Goal: Check status

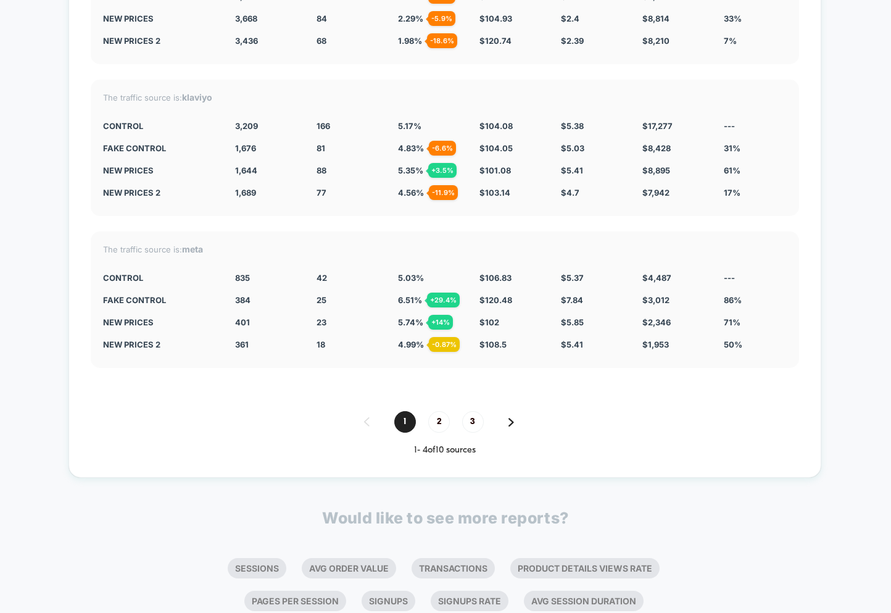
scroll to position [4601, 0]
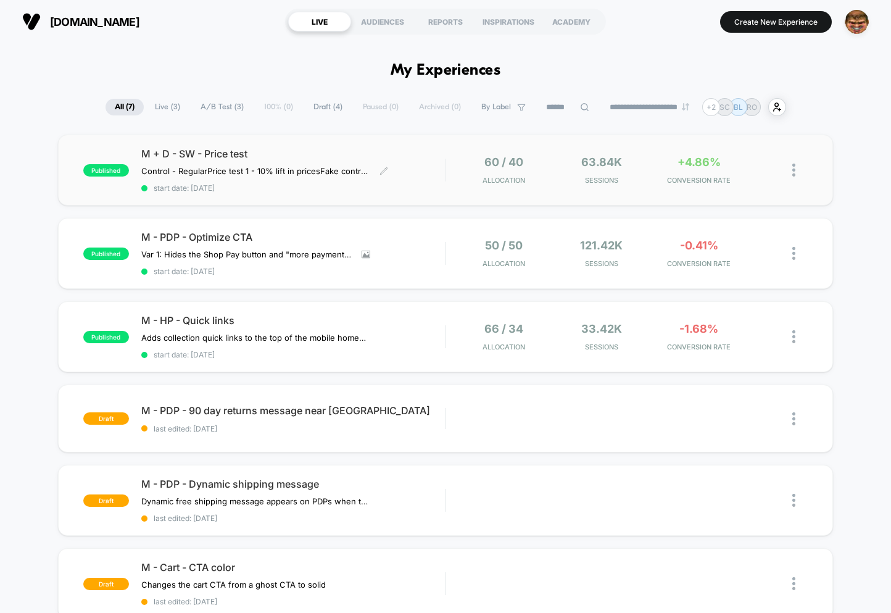
click at [257, 186] on span "start date: 8/27/2025" at bounding box center [293, 187] width 304 height 9
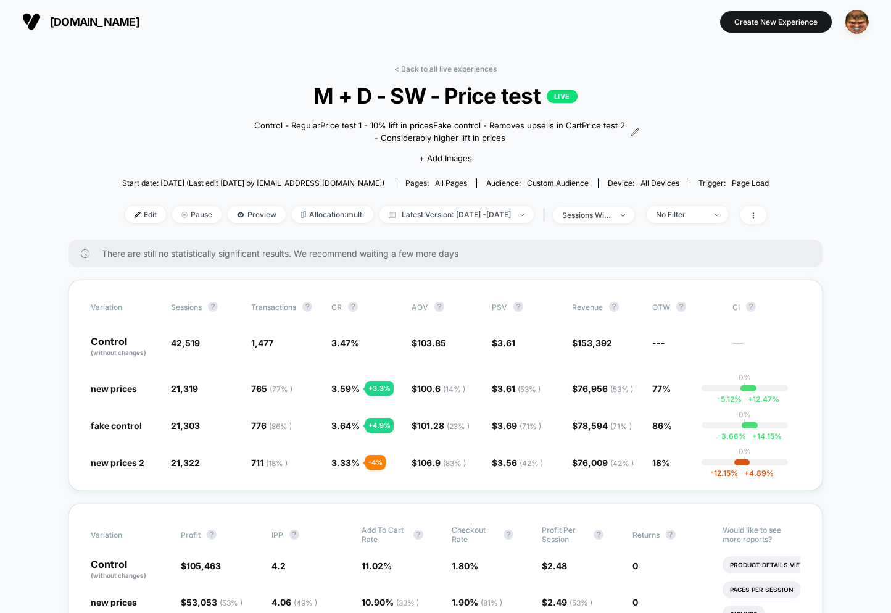
scroll to position [110, 0]
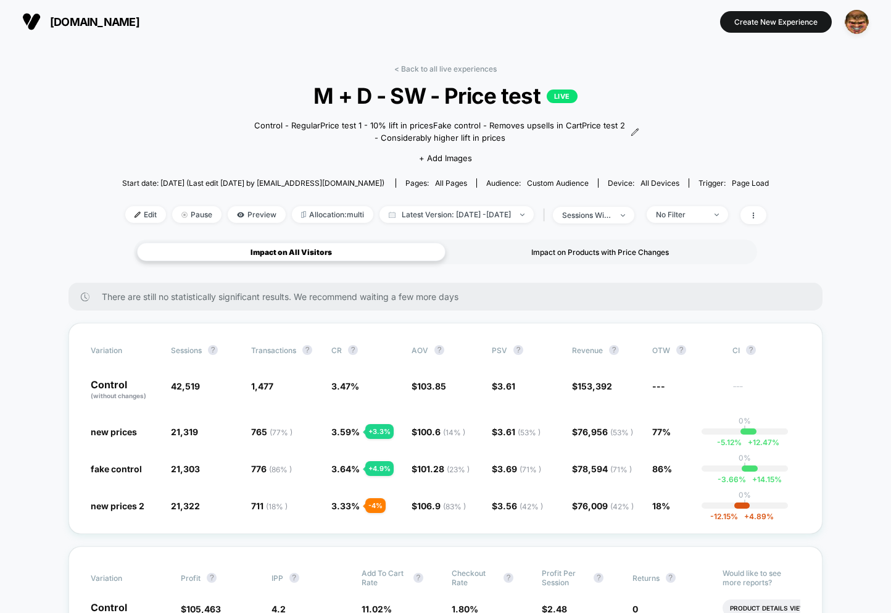
click at [586, 257] on div "Impact on Products with Price Changes" at bounding box center [600, 252] width 309 height 19
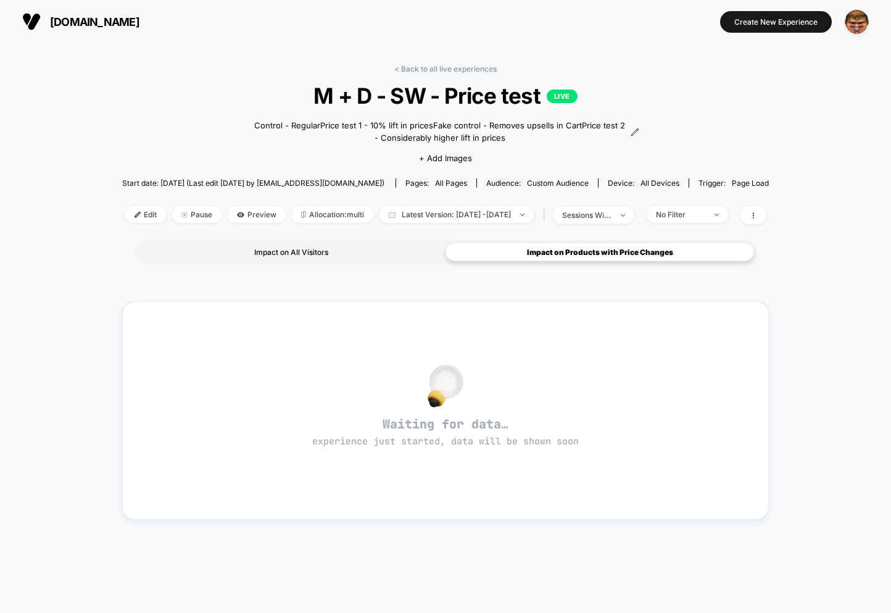
click at [345, 259] on div "Impact on All Visitors" at bounding box center [291, 252] width 309 height 19
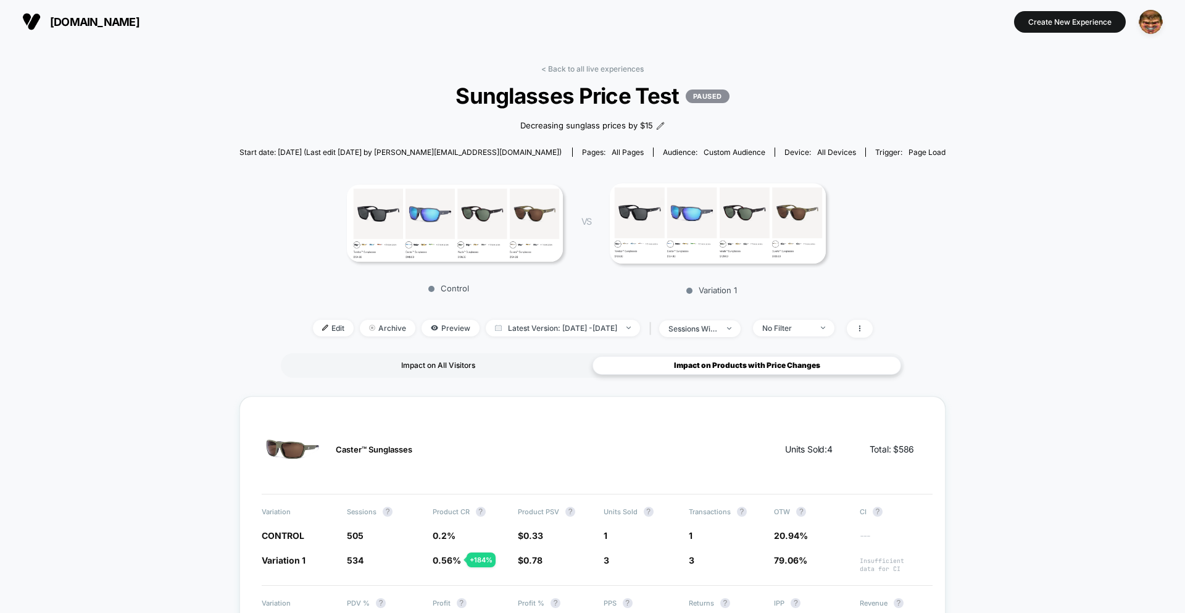
click at [473, 365] on div "Impact on All Visitors" at bounding box center [438, 365] width 309 height 19
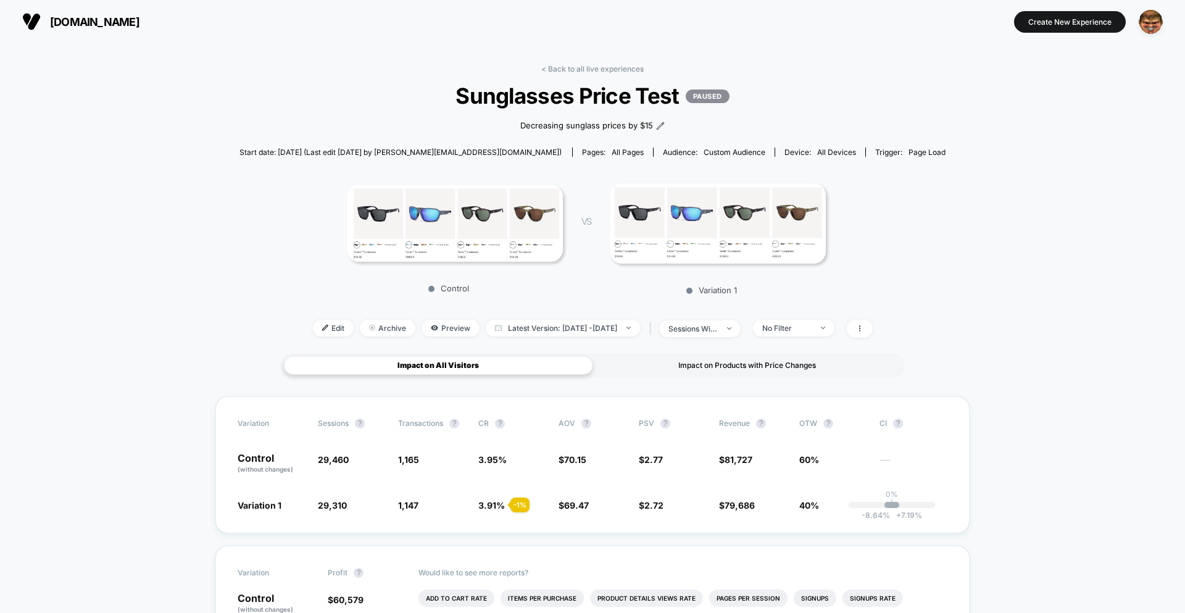
click at [688, 364] on div "Impact on Products with Price Changes" at bounding box center [746, 365] width 309 height 19
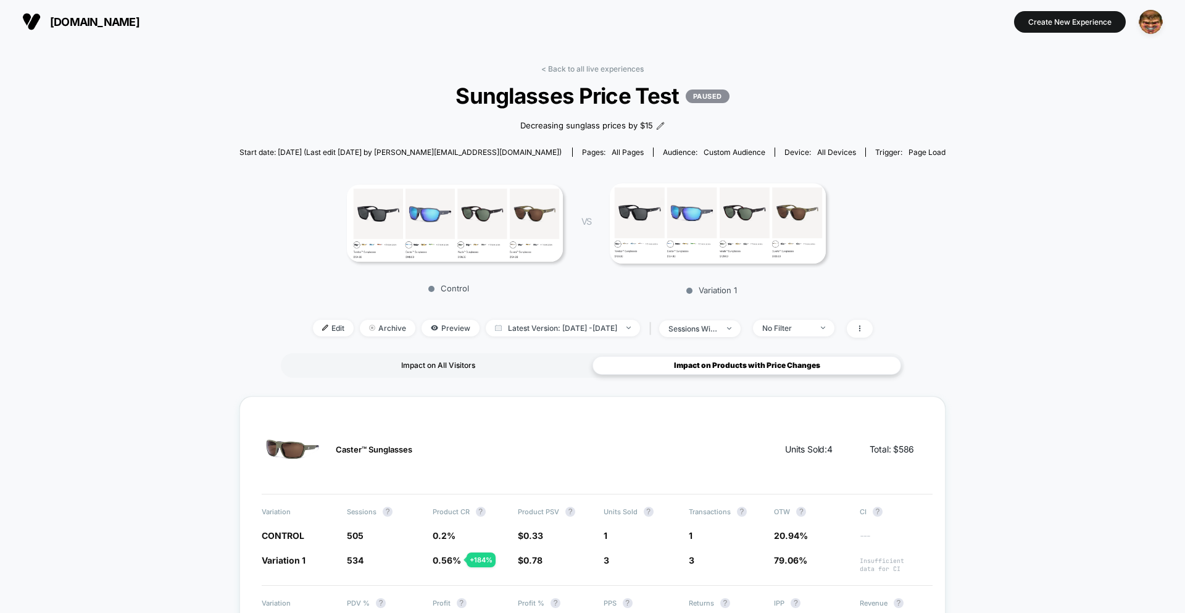
click at [428, 373] on div "Impact on All Visitors" at bounding box center [438, 365] width 309 height 19
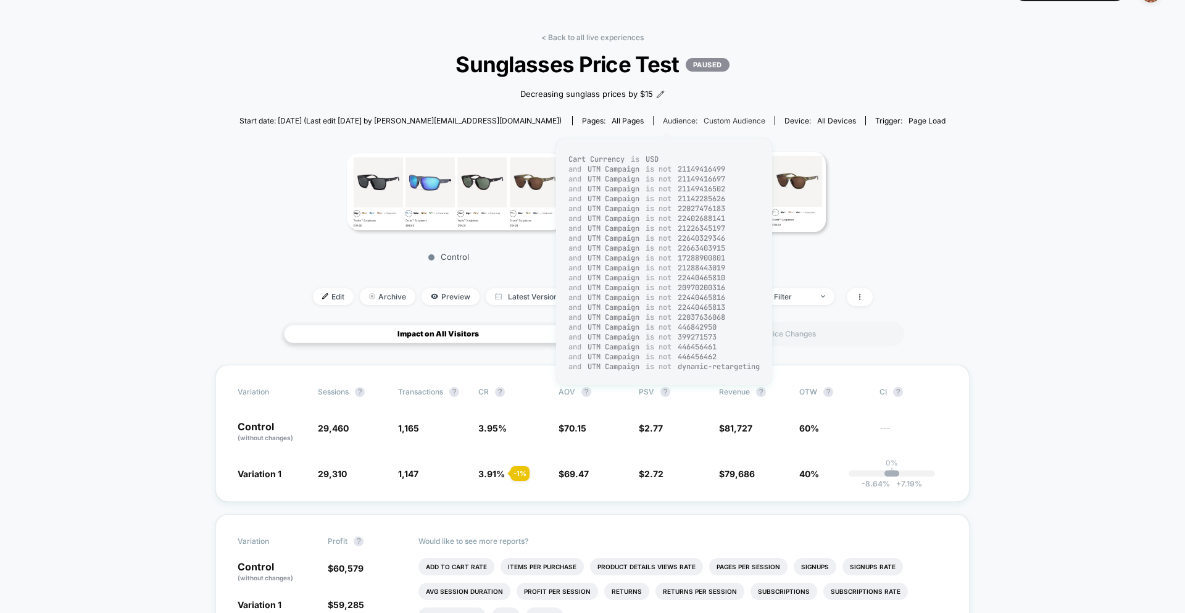
scroll to position [31, 0]
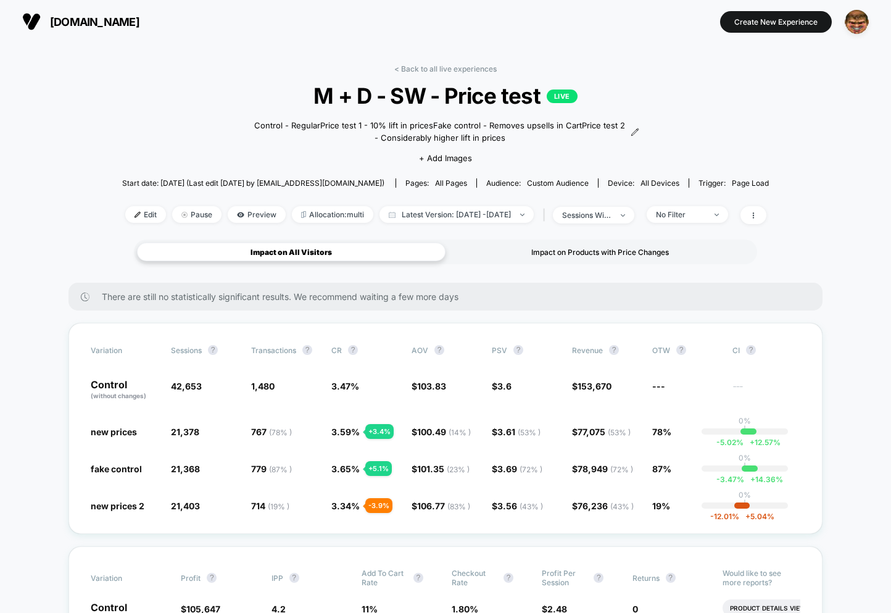
click at [572, 255] on div "Impact on Products with Price Changes" at bounding box center [600, 252] width 309 height 19
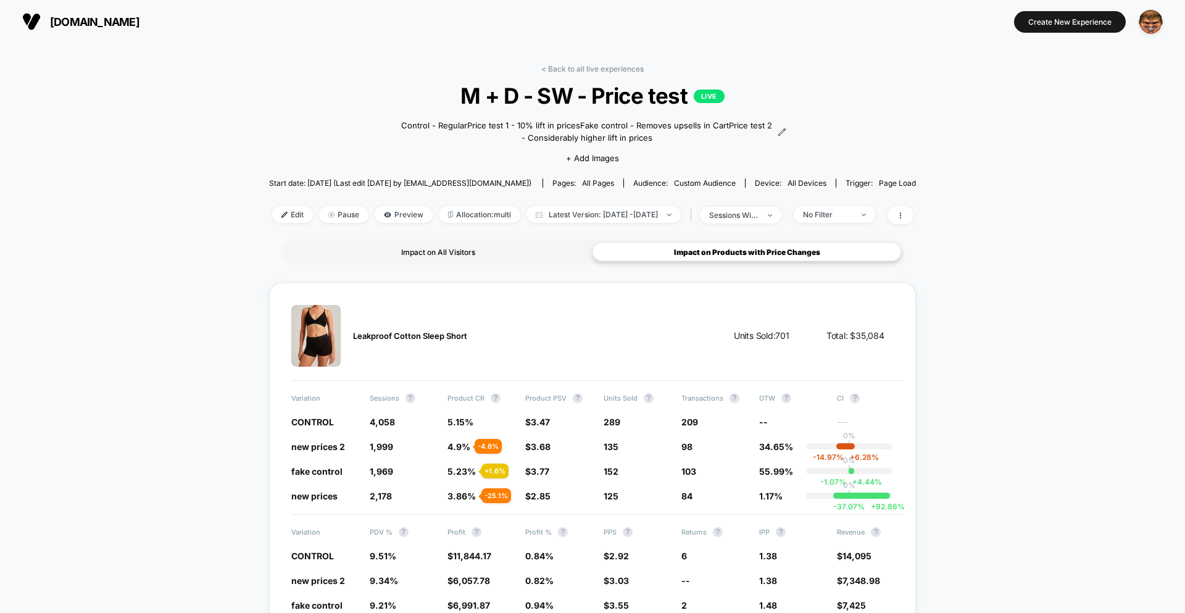
click at [458, 249] on div "Impact on All Visitors" at bounding box center [438, 252] width 309 height 19
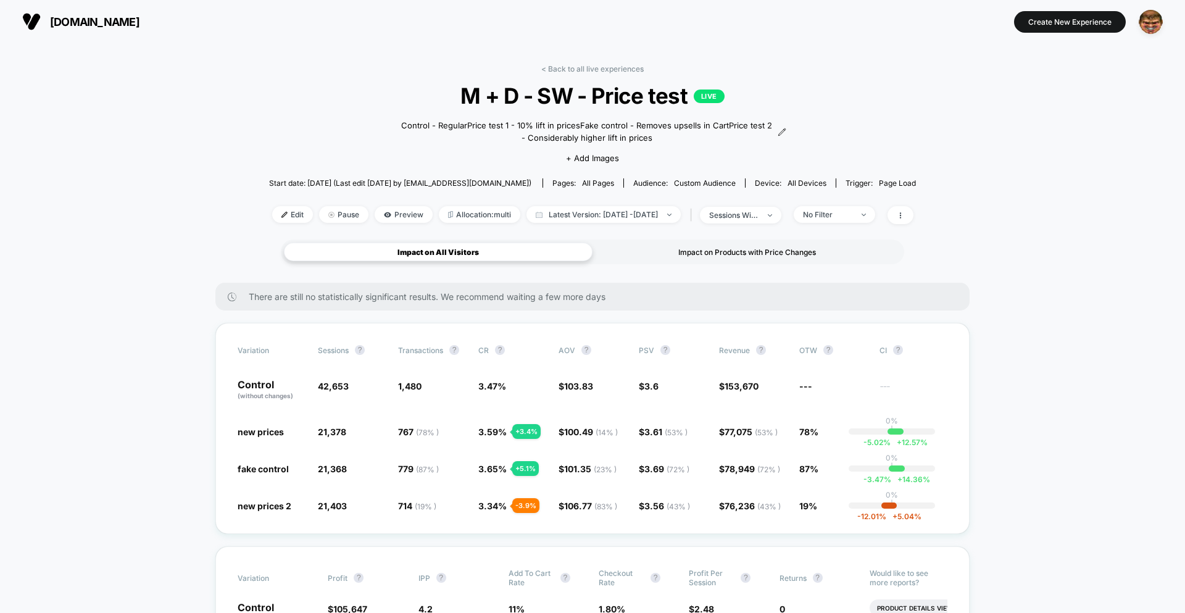
click at [726, 251] on div "Impact on Products with Price Changes" at bounding box center [746, 252] width 309 height 19
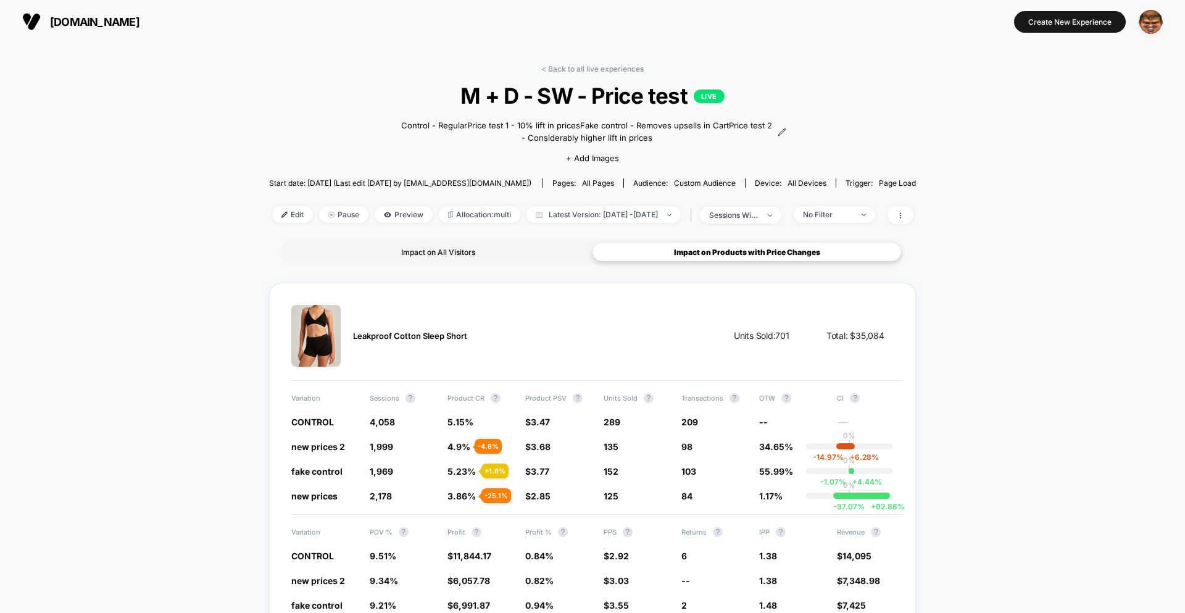
click at [475, 246] on div "Impact on All Visitors" at bounding box center [438, 252] width 309 height 19
